Goal: Navigation & Orientation: Find specific page/section

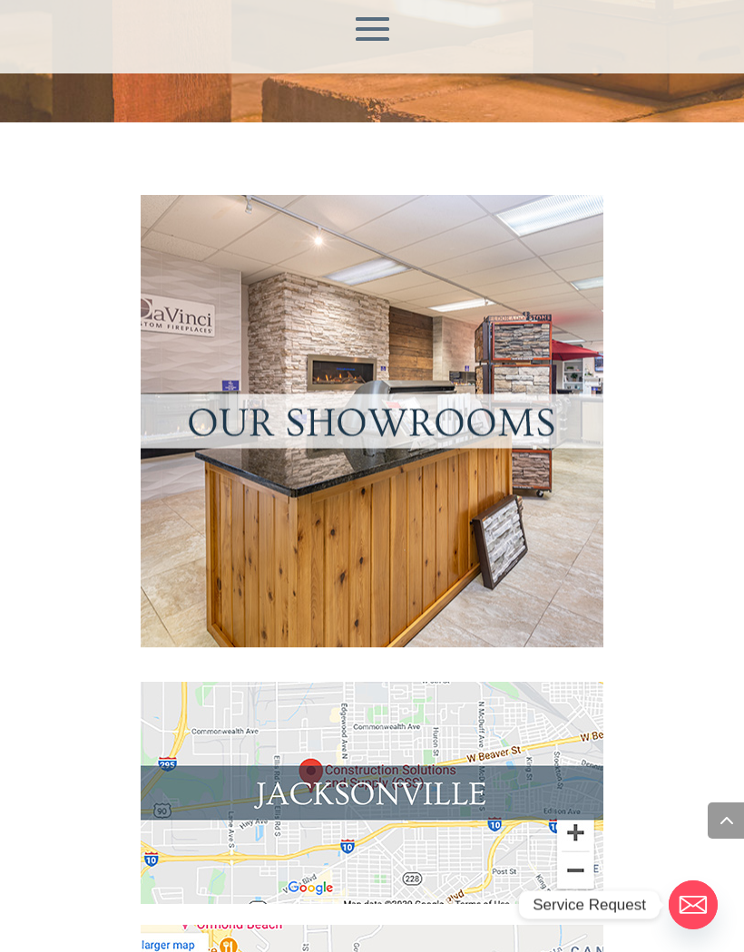
scroll to position [2135, 0]
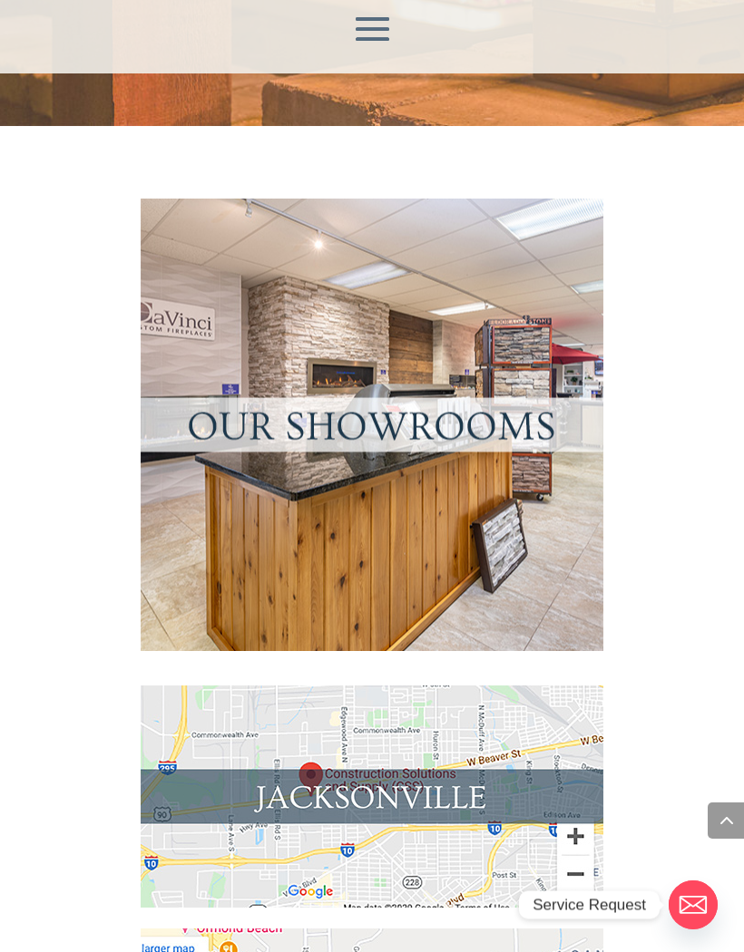
click at [283, 686] on img at bounding box center [372, 797] width 463 height 222
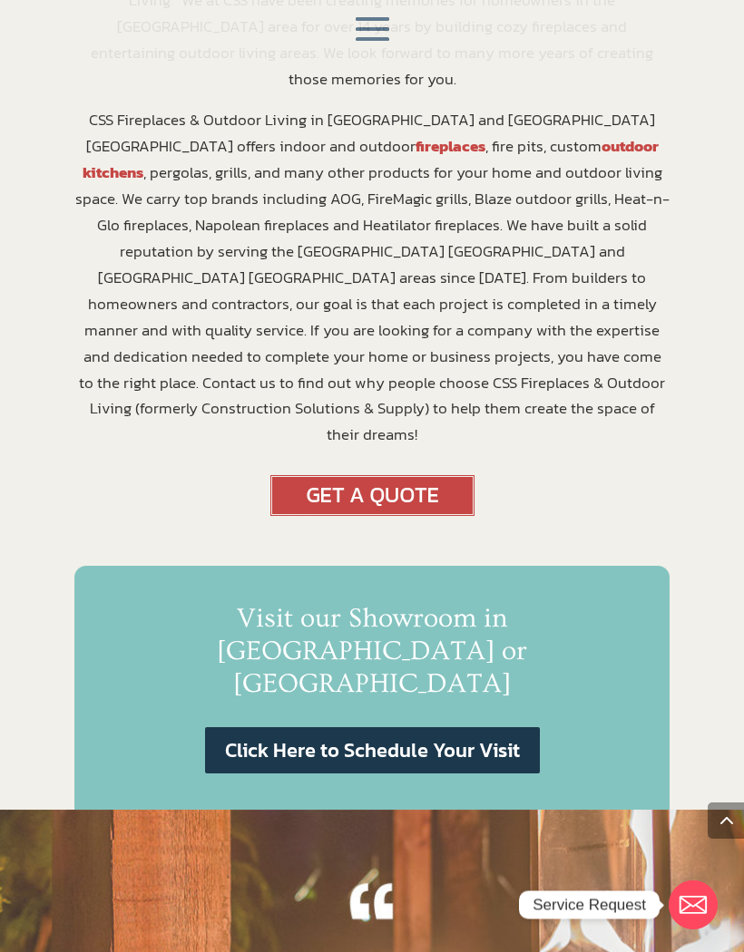
scroll to position [1102, 0]
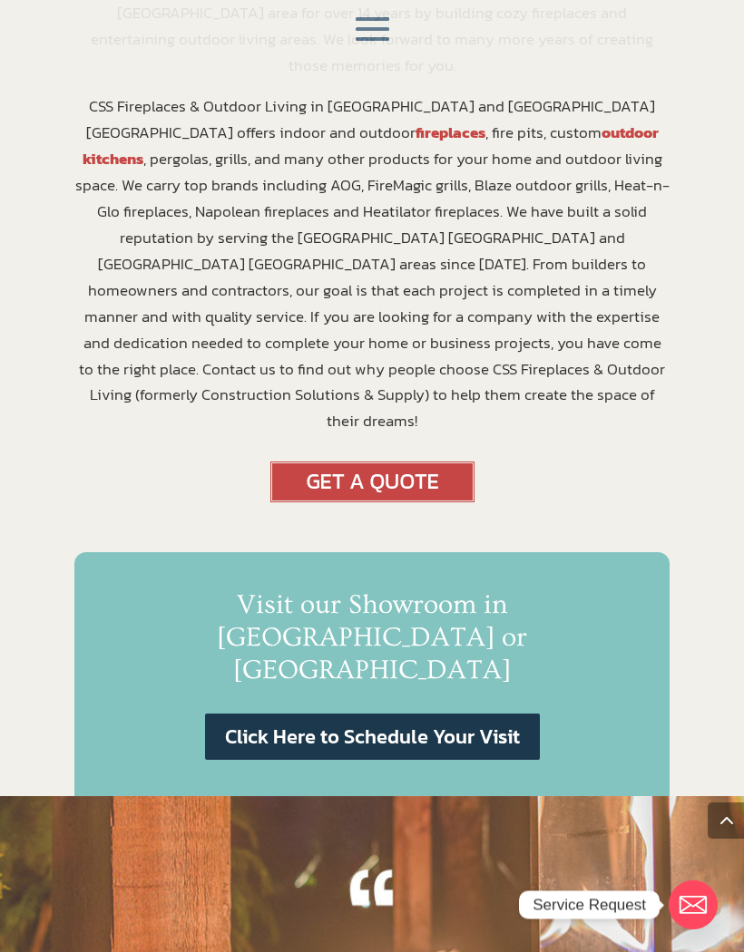
click at [325, 714] on link "Click Here to Schedule Your Visit" at bounding box center [372, 737] width 335 height 46
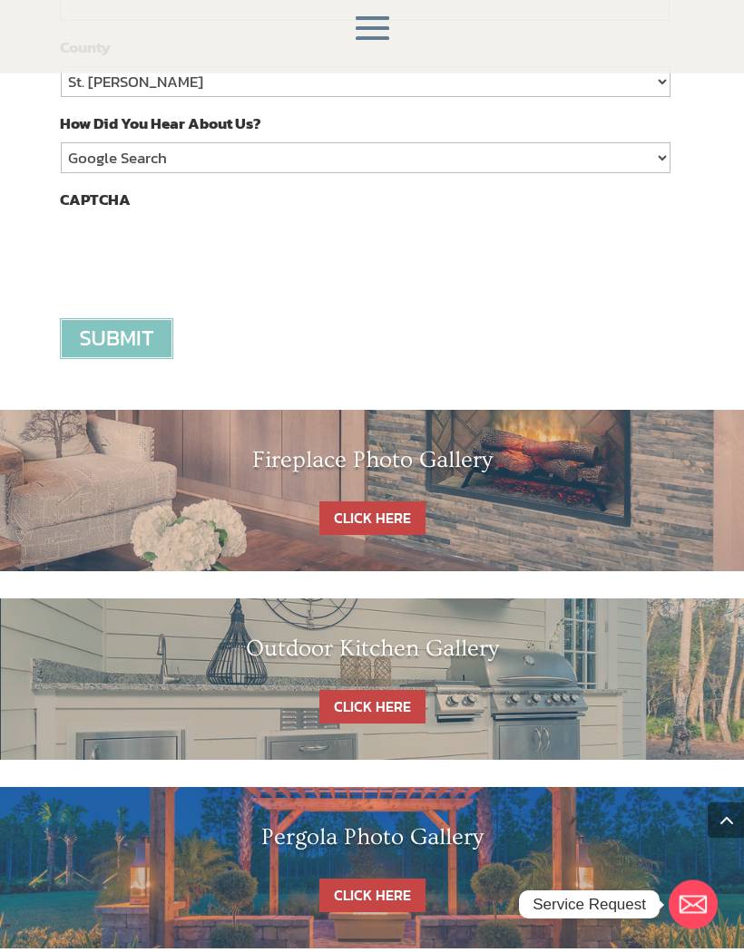
scroll to position [1750, 0]
click at [367, 503] on link "CLICK HERE" at bounding box center [372, 519] width 106 height 34
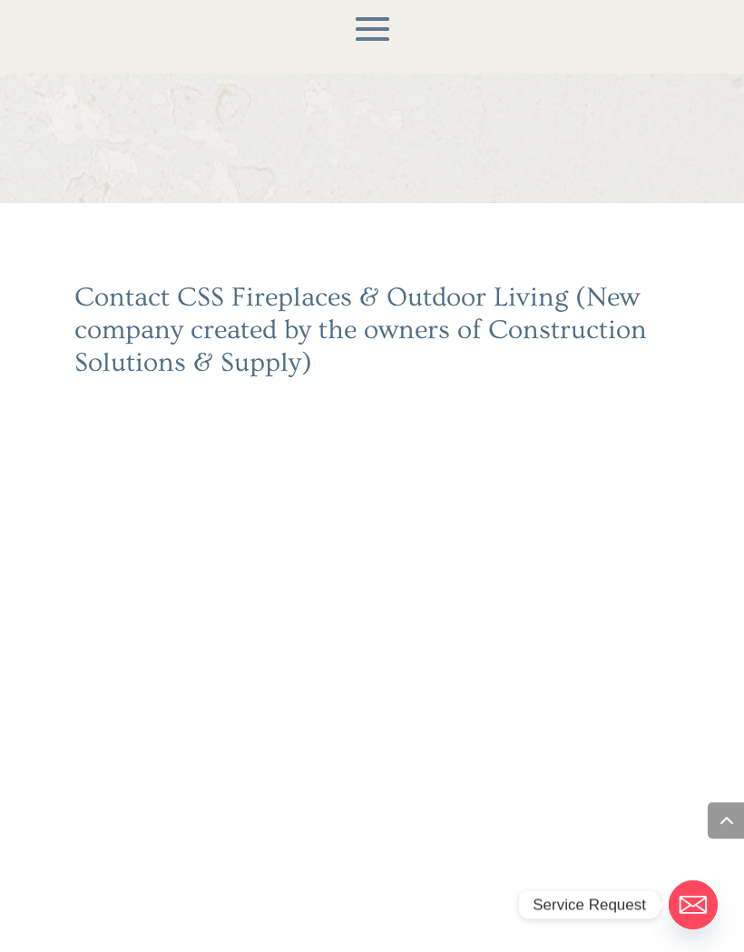
scroll to position [1829, 0]
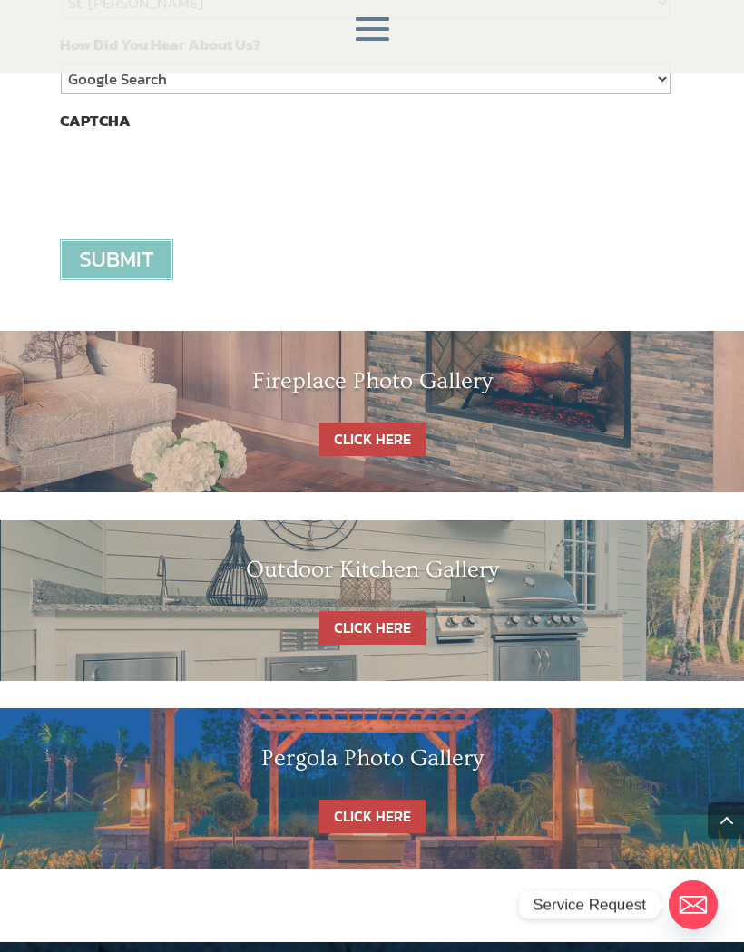
click at [365, 616] on link "CLICK HERE" at bounding box center [372, 628] width 106 height 34
click at [401, 800] on link "CLICK HERE" at bounding box center [372, 817] width 106 height 34
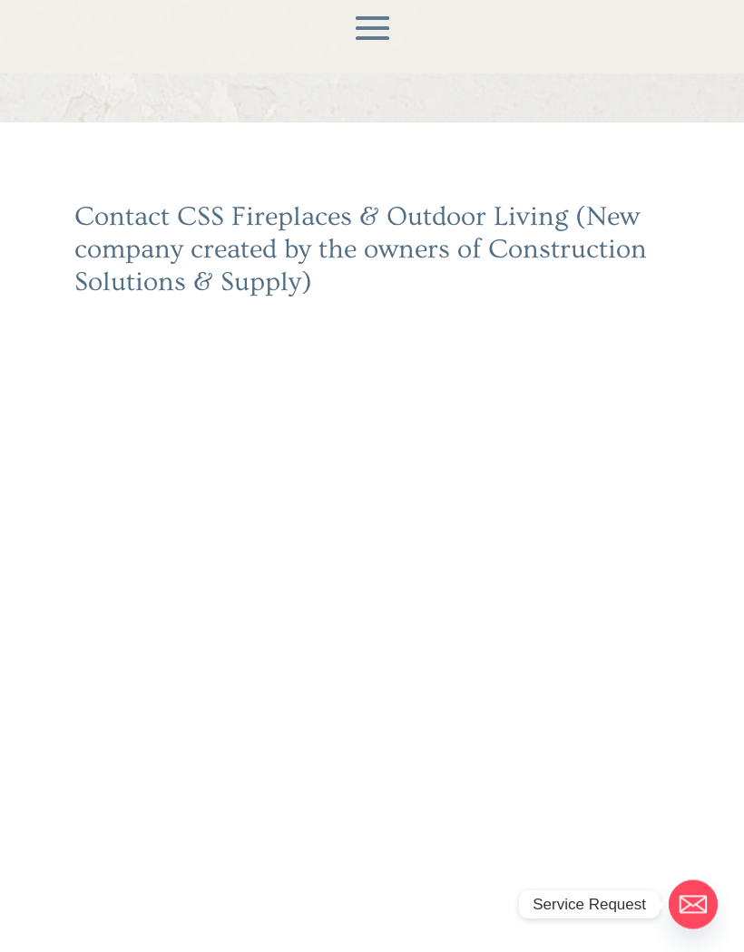
scroll to position [0, 0]
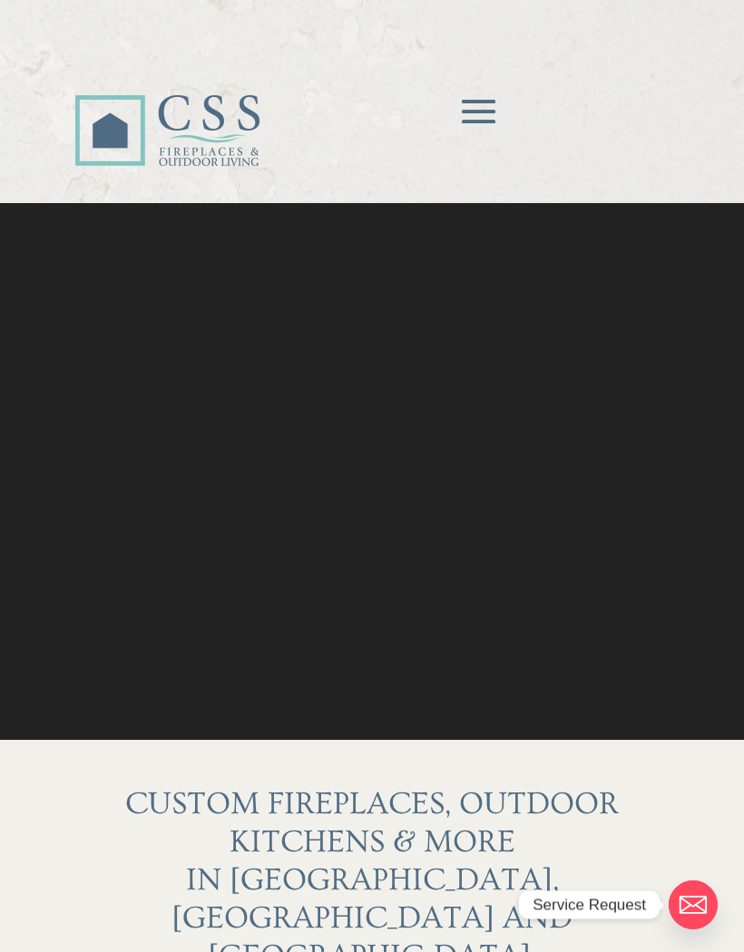
click at [469, 107] on span at bounding box center [479, 112] width 54 height 54
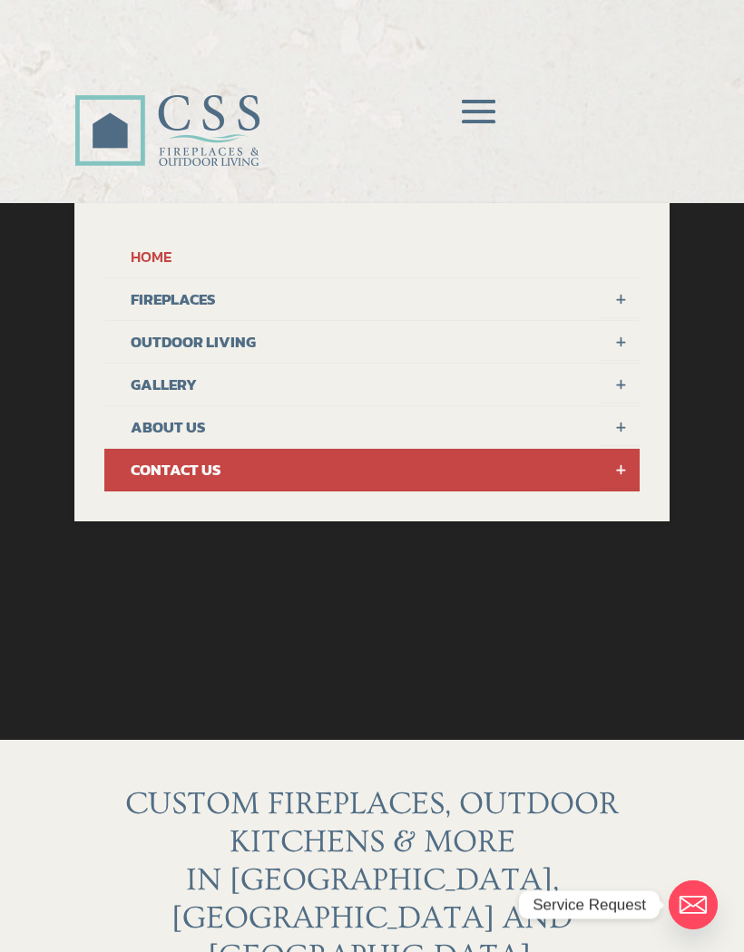
click at [157, 438] on link "ABOUT US" at bounding box center [371, 427] width 535 height 43
